Goal: Communication & Community: Participate in discussion

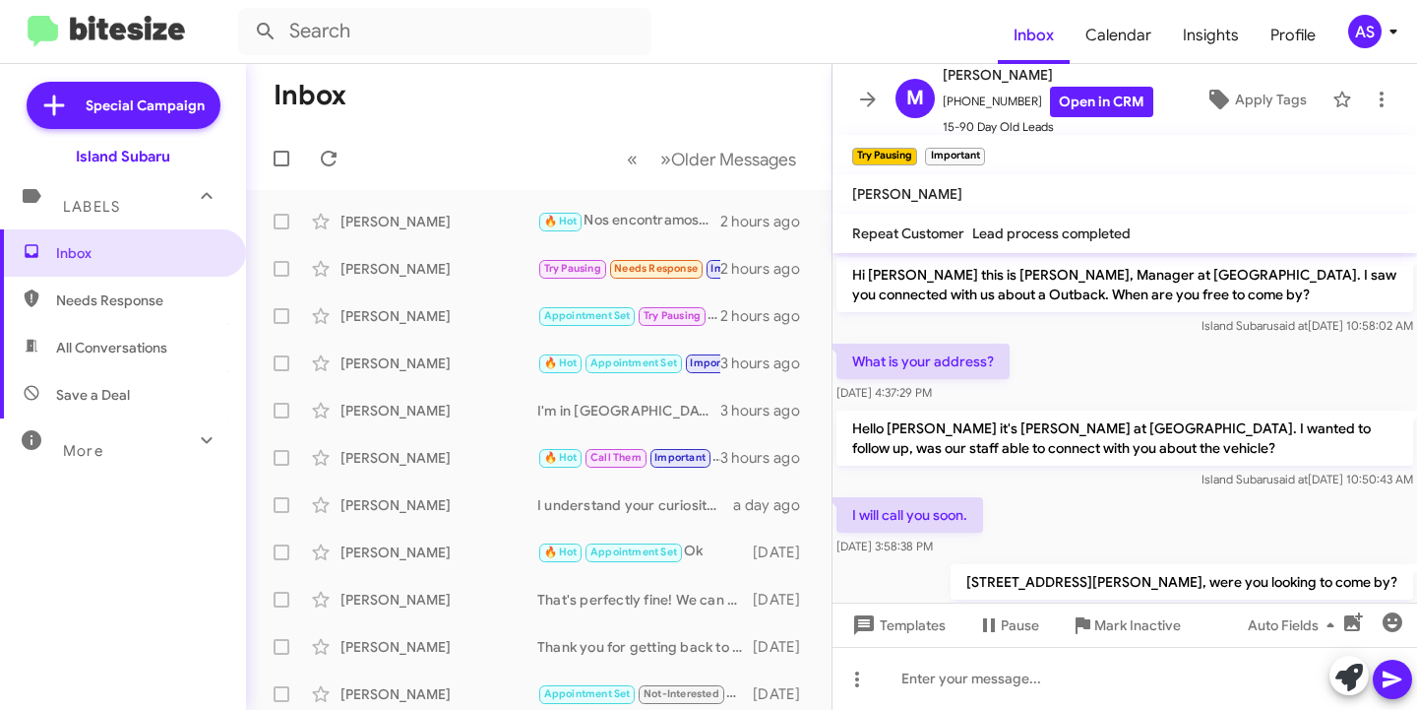
scroll to position [1284, 0]
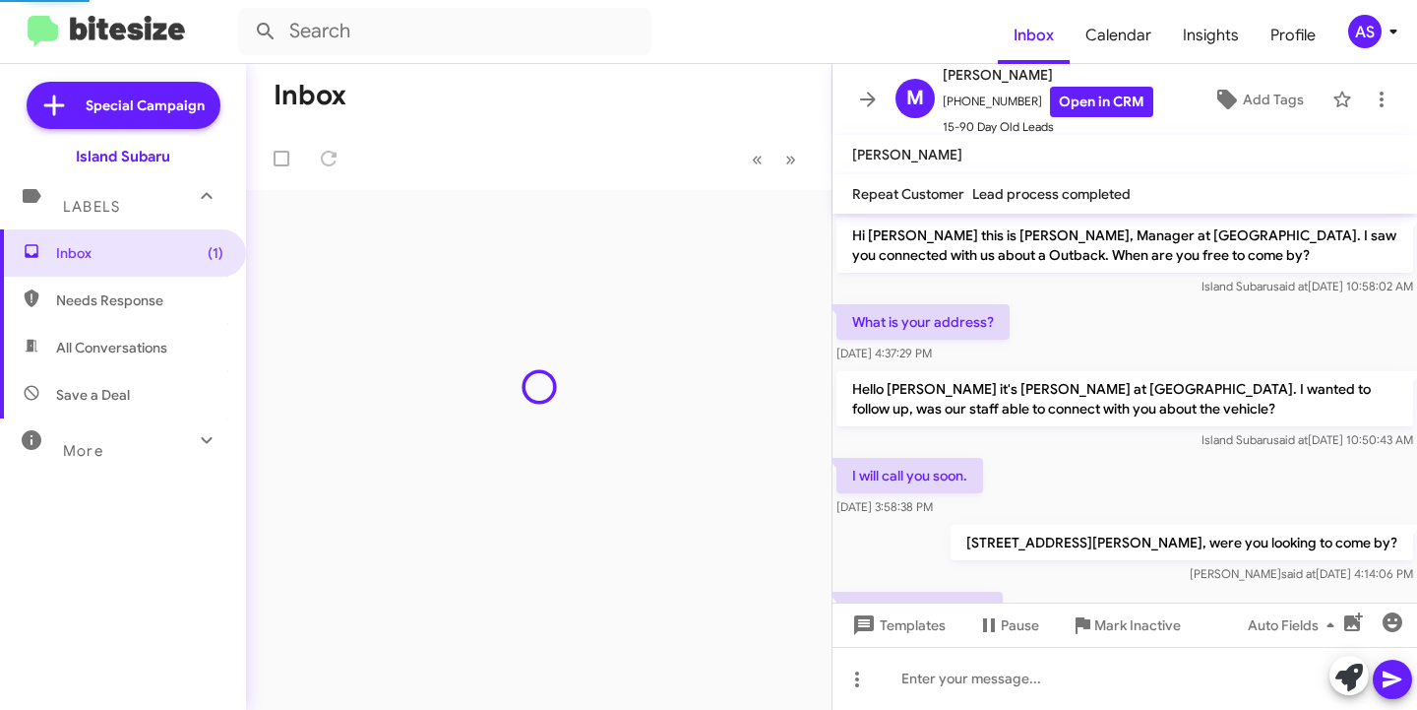
scroll to position [1245, 0]
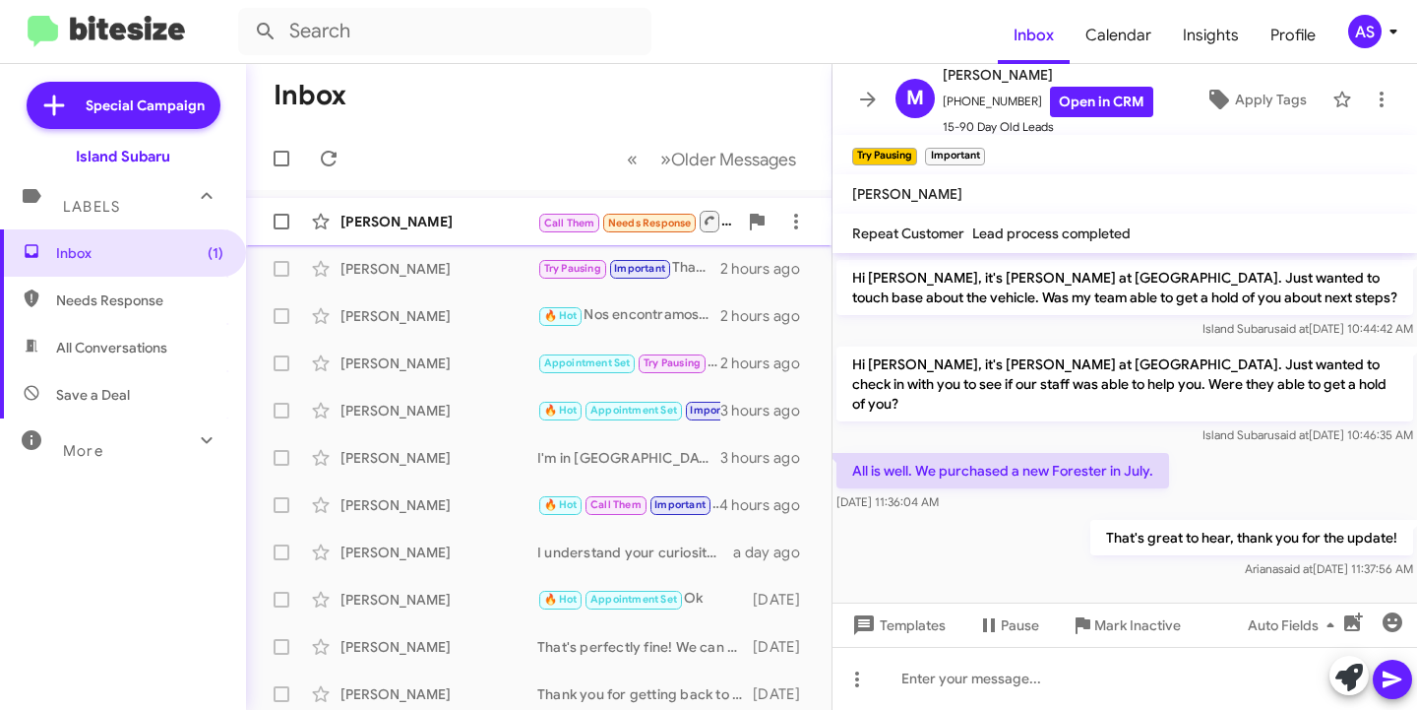
click at [425, 215] on div "[PERSON_NAME]" at bounding box center [439, 222] width 197 height 20
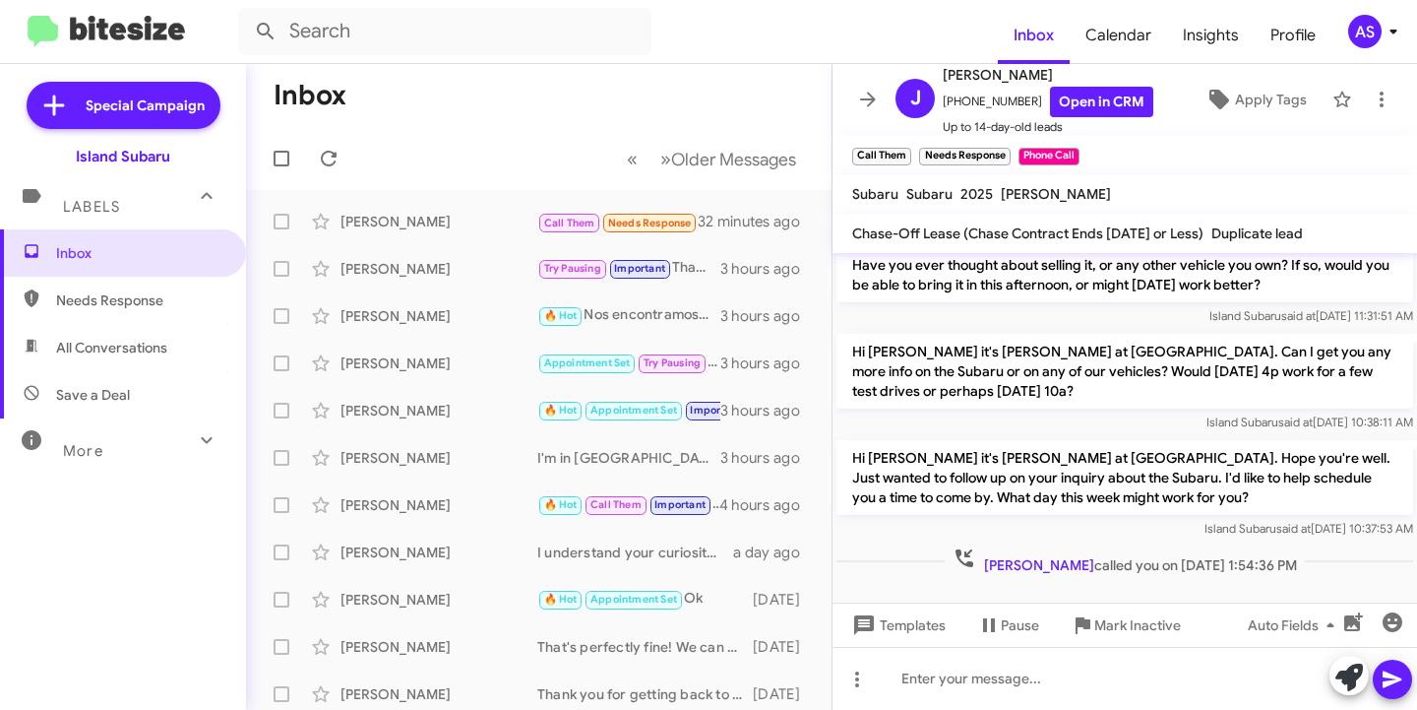
scroll to position [216, 0]
